Goal: Task Accomplishment & Management: Use online tool/utility

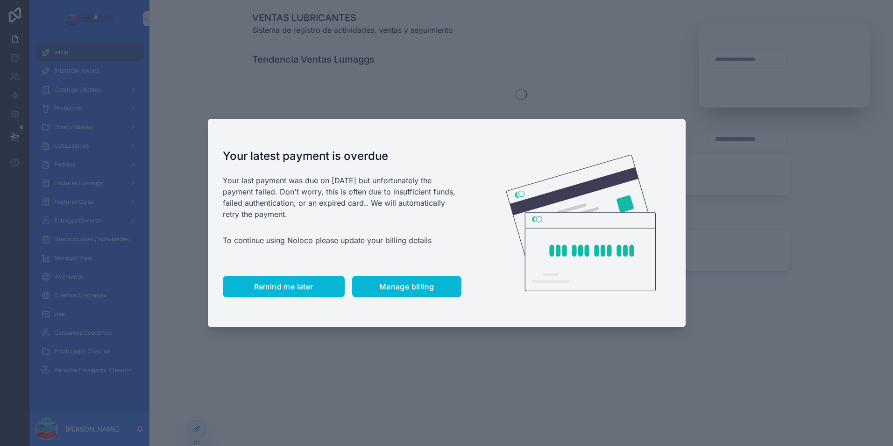
click at [292, 291] on button "Remind me later" at bounding box center [284, 286] width 122 height 21
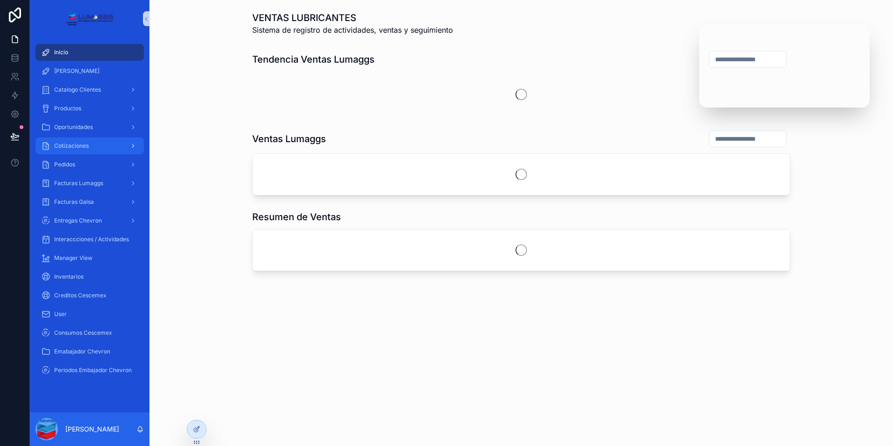
click at [69, 150] on div "Cotizaciones" at bounding box center [89, 145] width 97 height 15
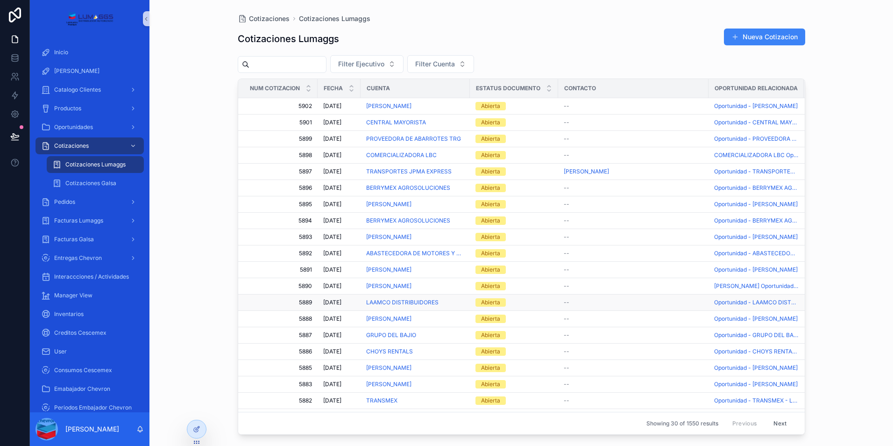
click at [306, 299] on span "5889" at bounding box center [280, 302] width 63 height 7
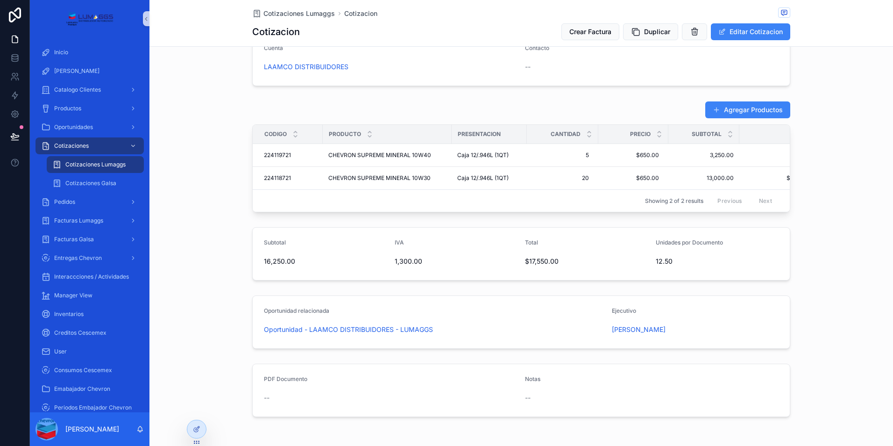
scroll to position [47, 0]
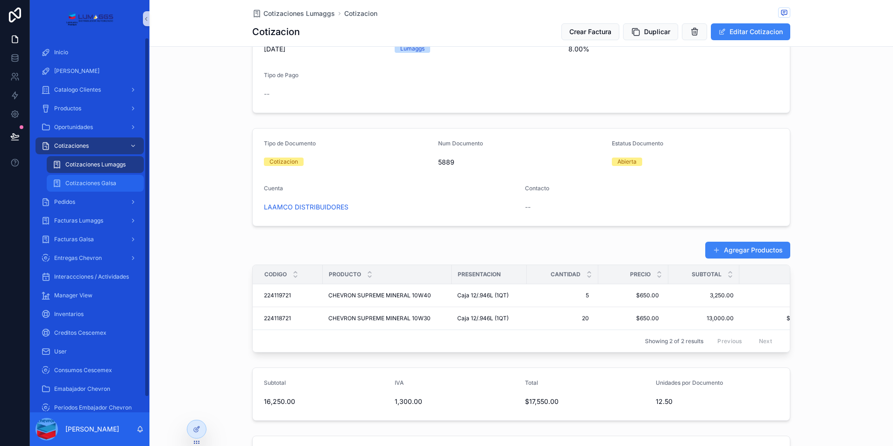
click at [88, 184] on span "Cotizaciones Galsa" at bounding box center [90, 182] width 51 height 7
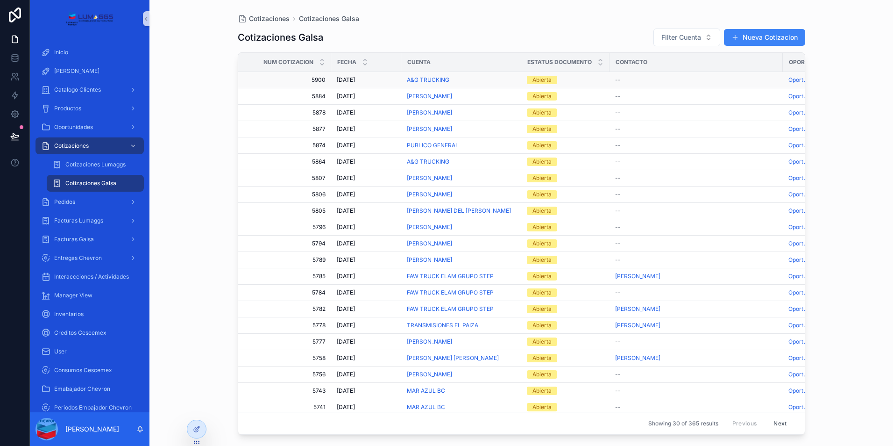
click at [315, 80] on span "5900" at bounding box center [287, 79] width 76 height 7
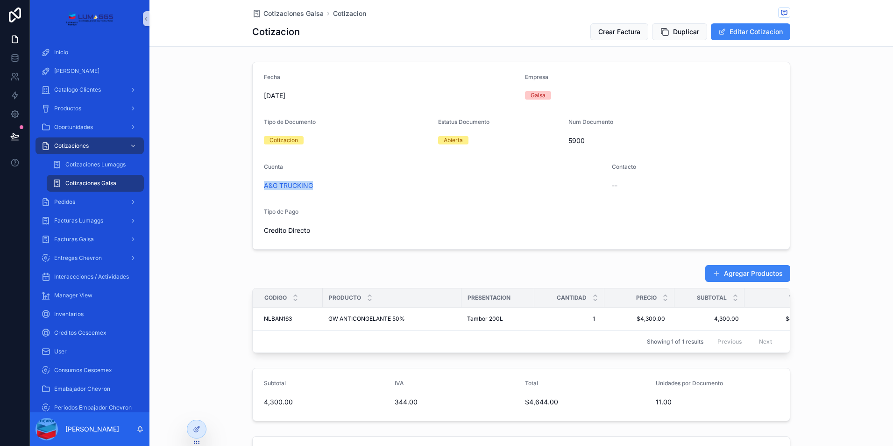
drag, startPoint x: 311, startPoint y: 186, endPoint x: 241, endPoint y: 192, distance: 70.3
click at [241, 192] on div "Fecha [DATE] Empresa Galsa Tipo de Documento Cotizacion Estatus Documento Abier…" at bounding box center [522, 155] width 744 height 195
copy span "A&G TRUCKING"
drag, startPoint x: 291, startPoint y: 323, endPoint x: 259, endPoint y: 322, distance: 32.3
click at [259, 322] on td "NLBAN163 NLBAN163" at bounding box center [288, 318] width 70 height 23
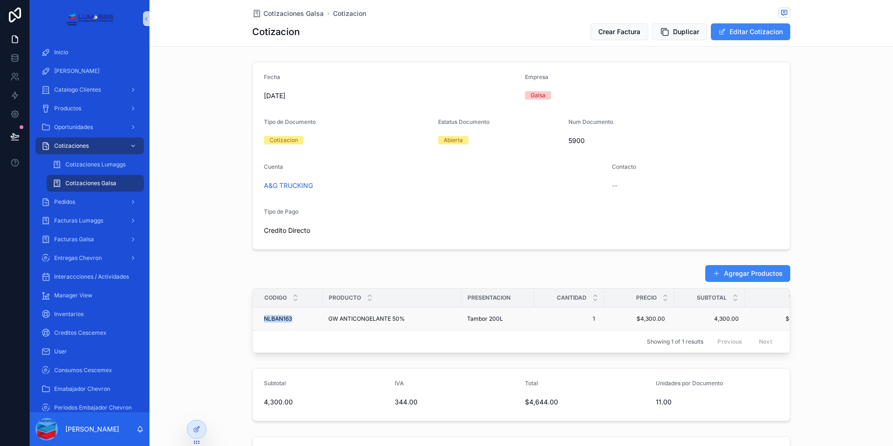
copy span "NLBAN163"
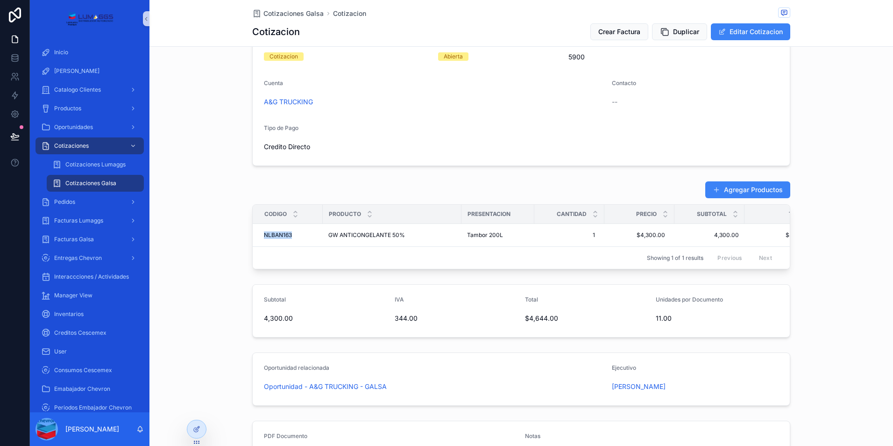
scroll to position [93, 0]
